Goal: Find specific page/section: Find specific page/section

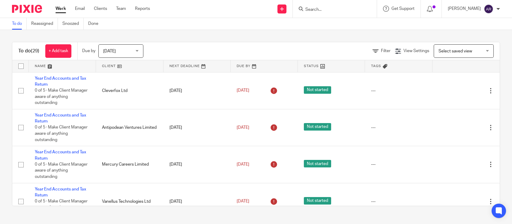
click at [305, 8] on input "Search" at bounding box center [332, 9] width 54 height 5
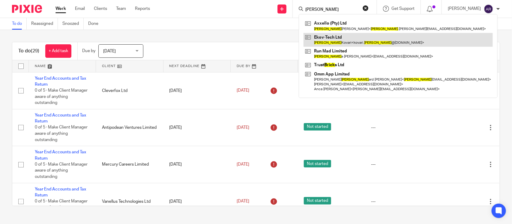
type input "erick"
click at [304, 40] on link at bounding box center [398, 40] width 189 height 14
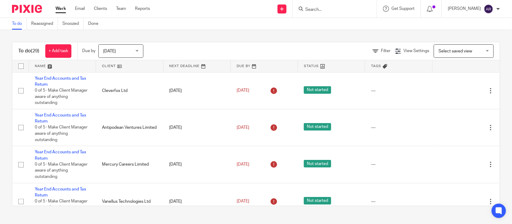
click at [305, 7] on input "Search" at bounding box center [332, 9] width 54 height 5
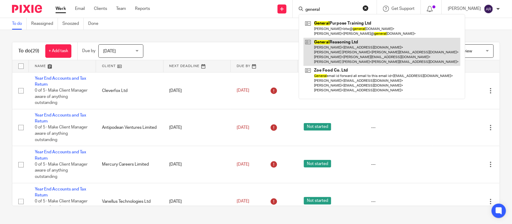
type input "general"
click at [320, 47] on link at bounding box center [382, 52] width 157 height 28
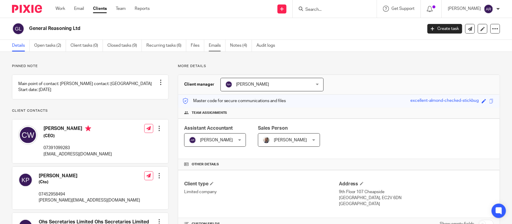
click at [218, 48] on link "Emails" at bounding box center [217, 46] width 17 height 12
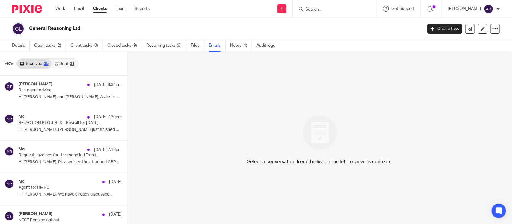
click at [59, 63] on link "Sent 21" at bounding box center [65, 64] width 26 height 10
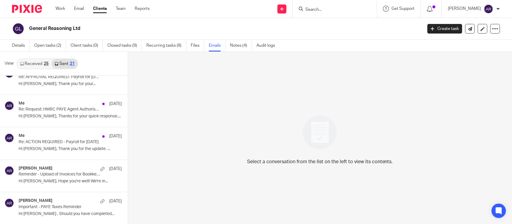
scroll to position [1, 0]
click at [28, 63] on link "Received 25" at bounding box center [34, 63] width 34 height 10
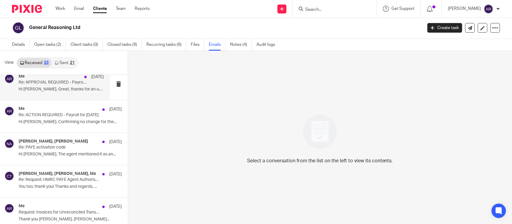
scroll to position [449, 0]
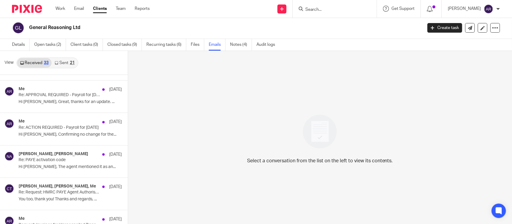
click at [62, 62] on link "Sent 21" at bounding box center [65, 63] width 26 height 10
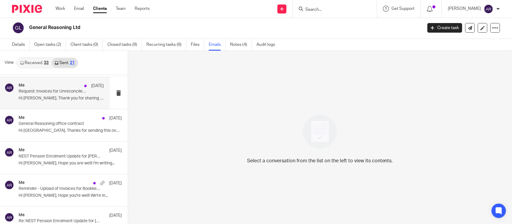
scroll to position [0, 0]
